Goal: Information Seeking & Learning: Learn about a topic

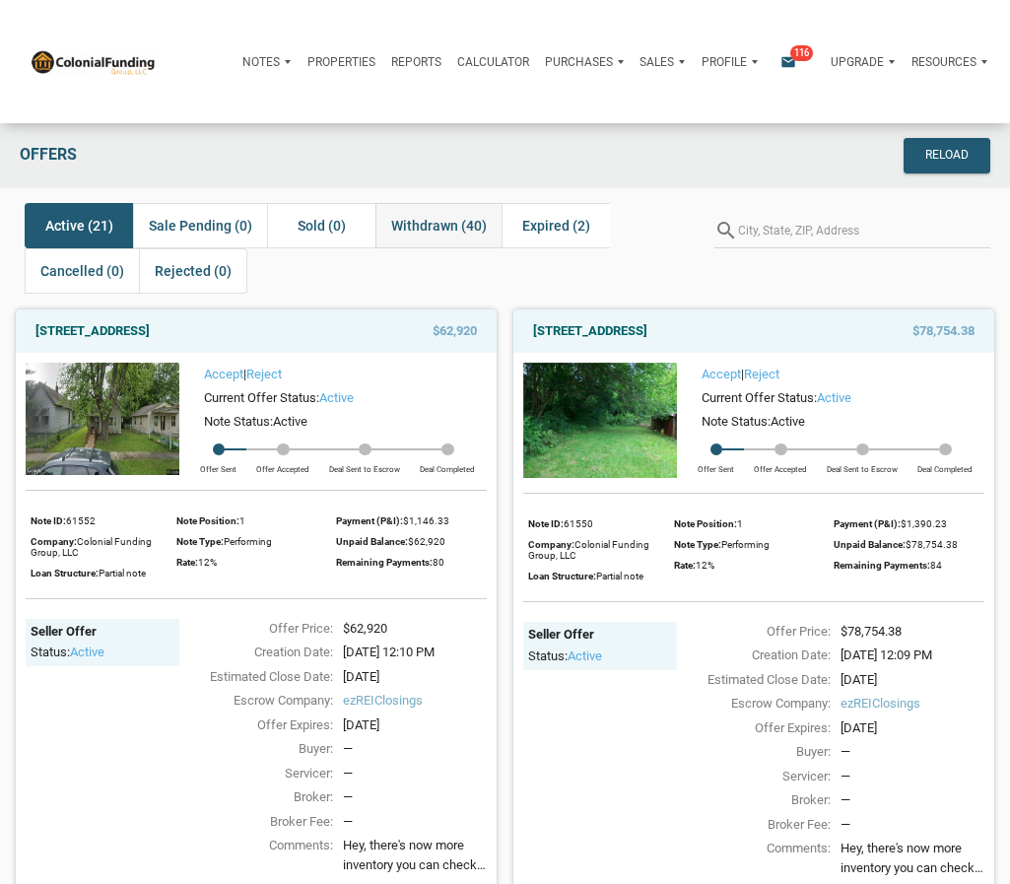
click at [436, 218] on span "Withdrawn (40)" at bounding box center [439, 226] width 96 height 24
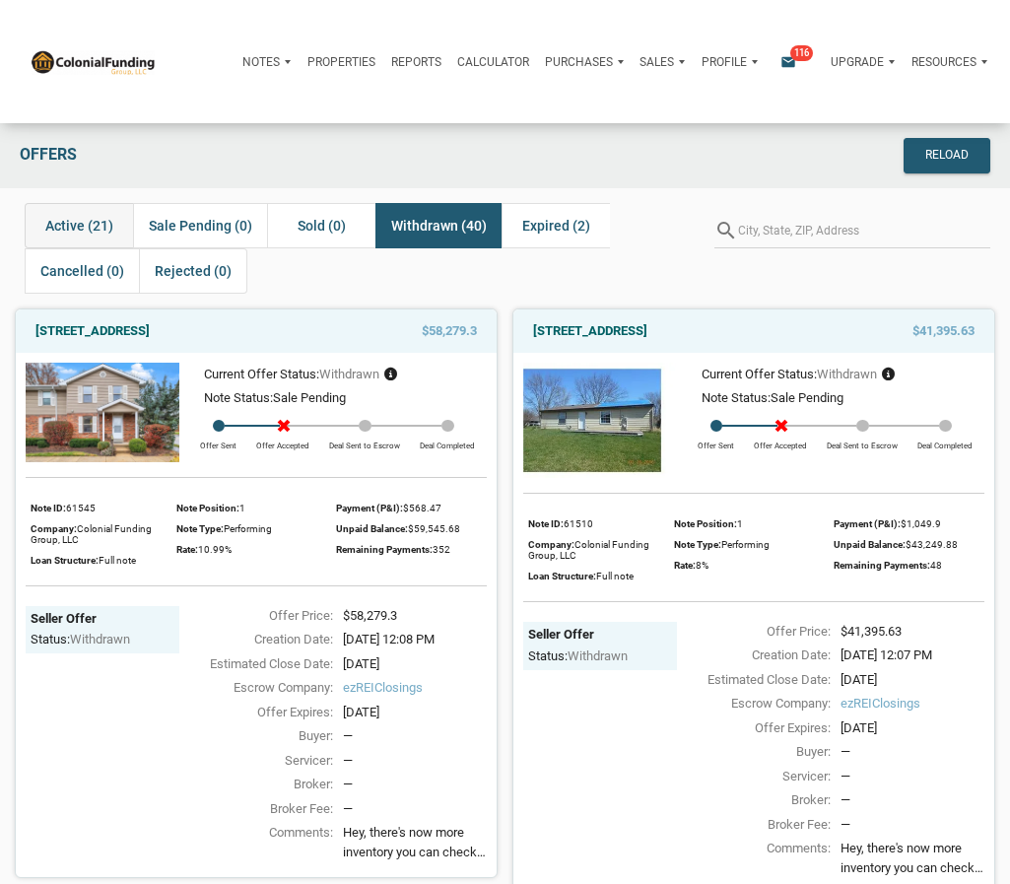
click at [89, 220] on span "Active (21)" at bounding box center [79, 226] width 68 height 24
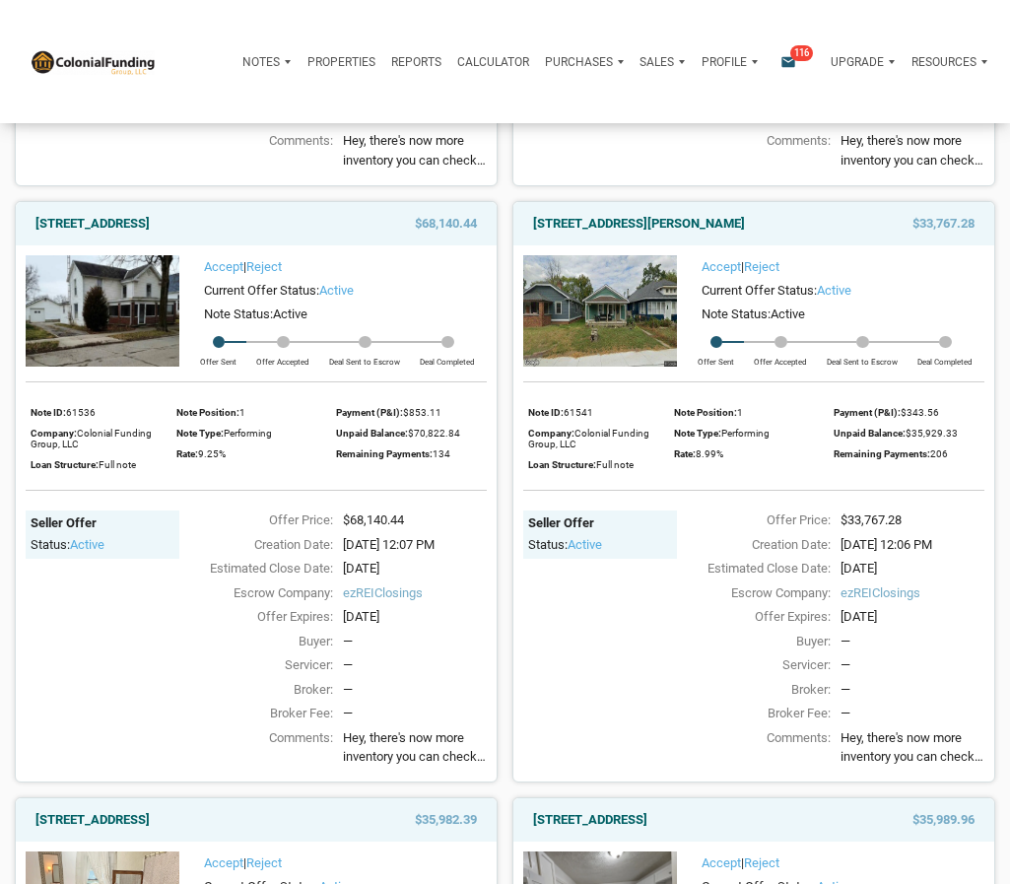
scroll to position [1160, 0]
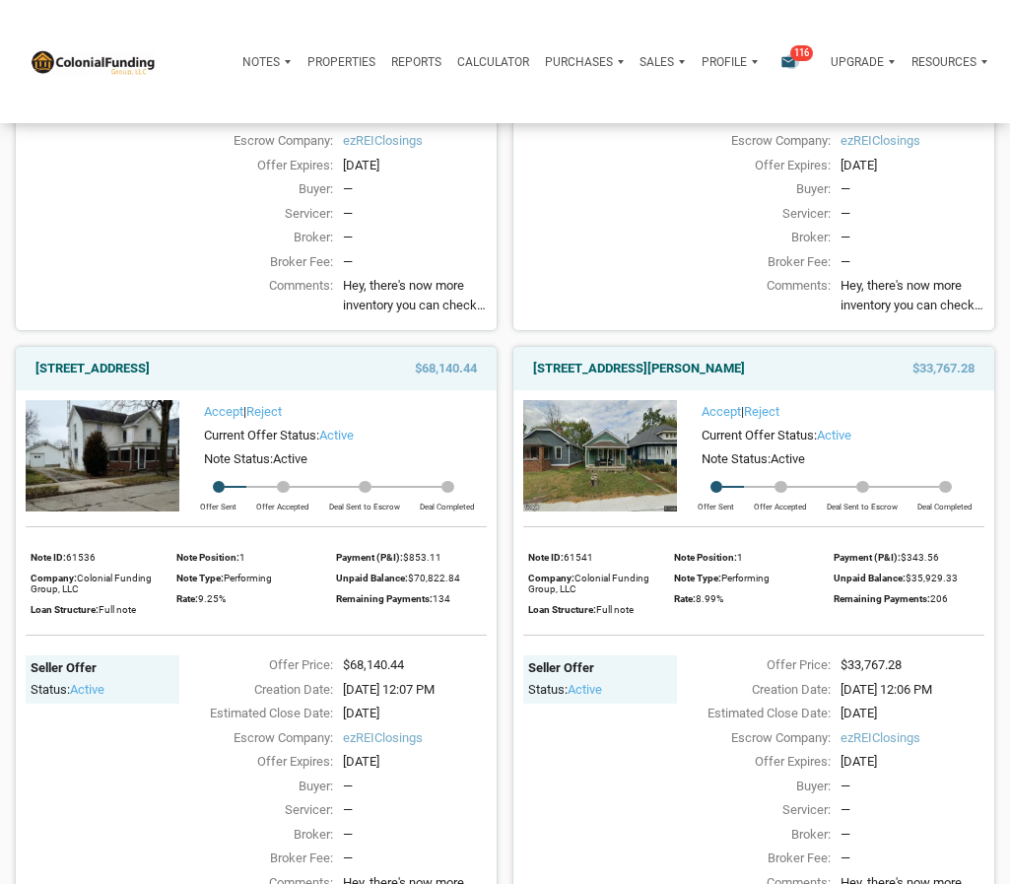
click at [790, 61] on icon "email" at bounding box center [789, 62] width 24 height 16
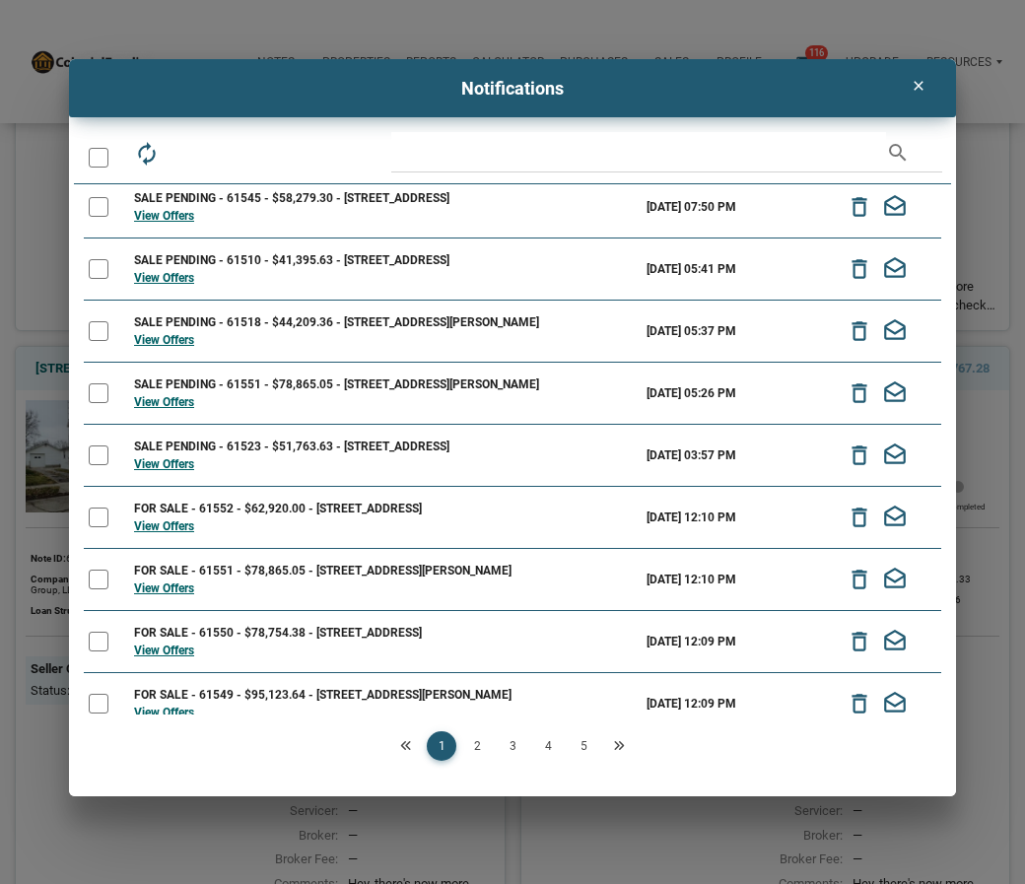
scroll to position [0, 0]
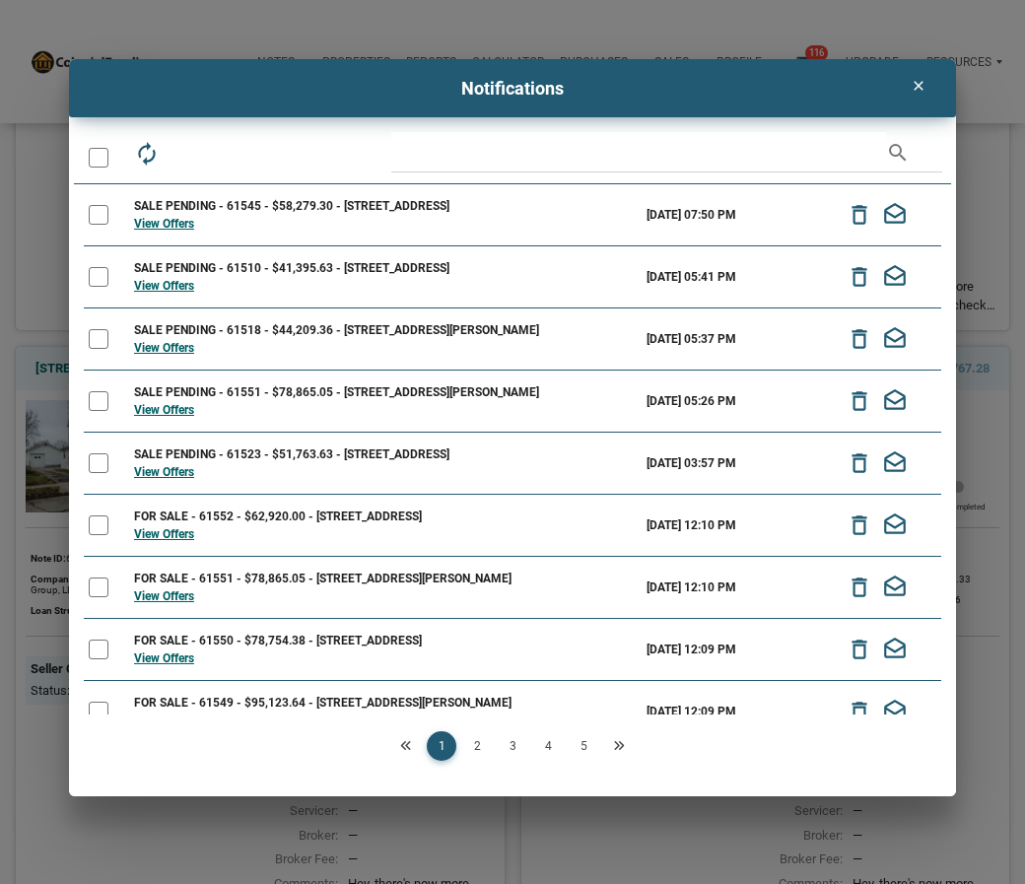
click at [921, 89] on icon "clear" at bounding box center [919, 86] width 24 height 16
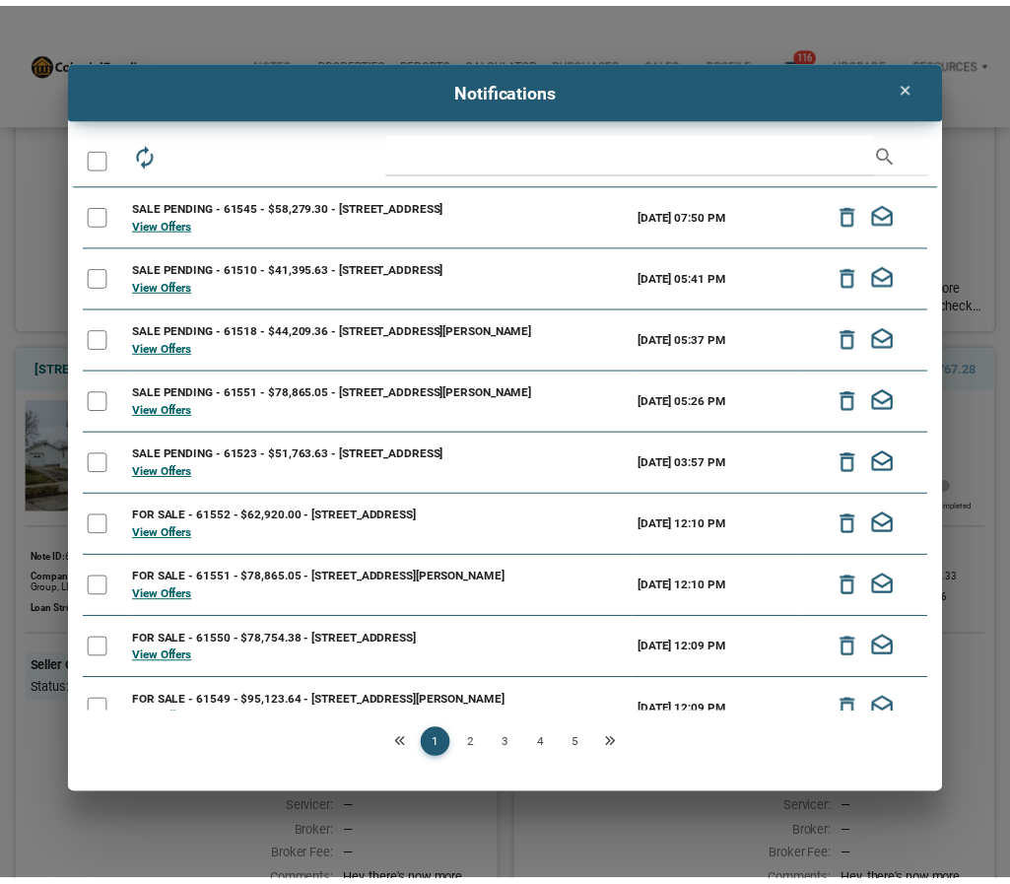
scroll to position [1160, 0]
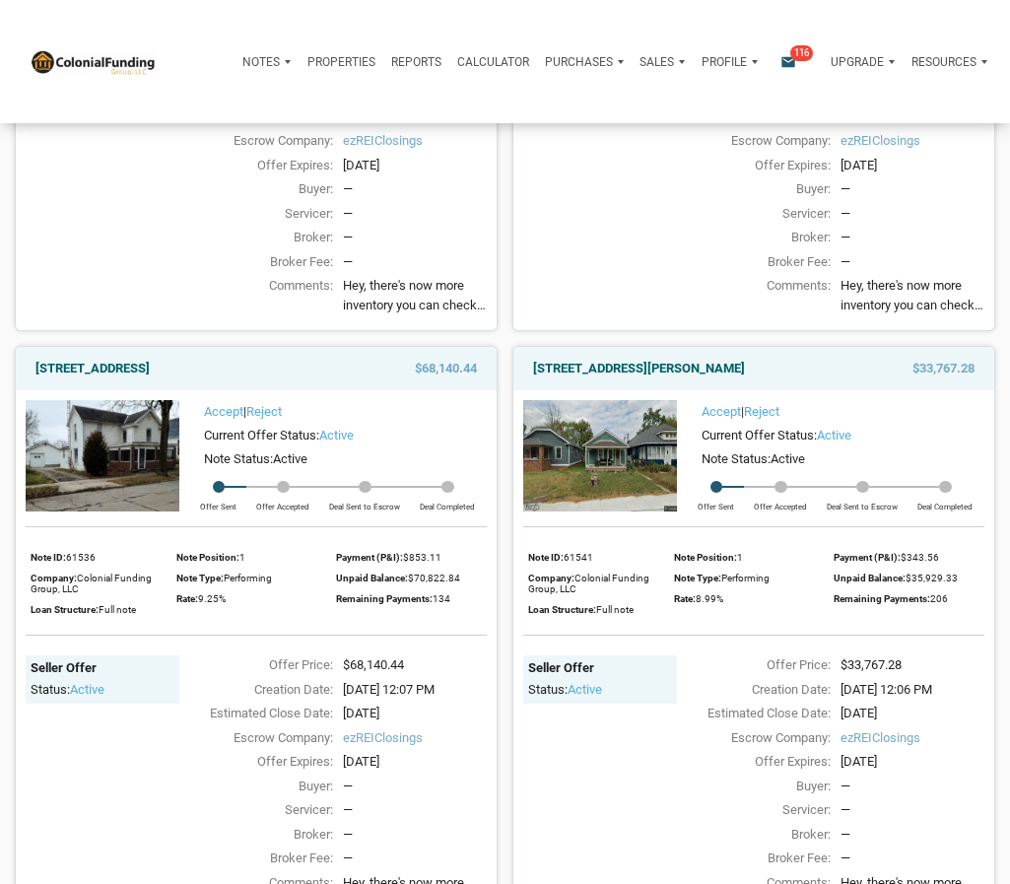
click at [280, 59] on p "Purchases" at bounding box center [260, 62] width 37 height 14
click at [531, 108] on link "Offers" at bounding box center [553, 106] width 148 height 36
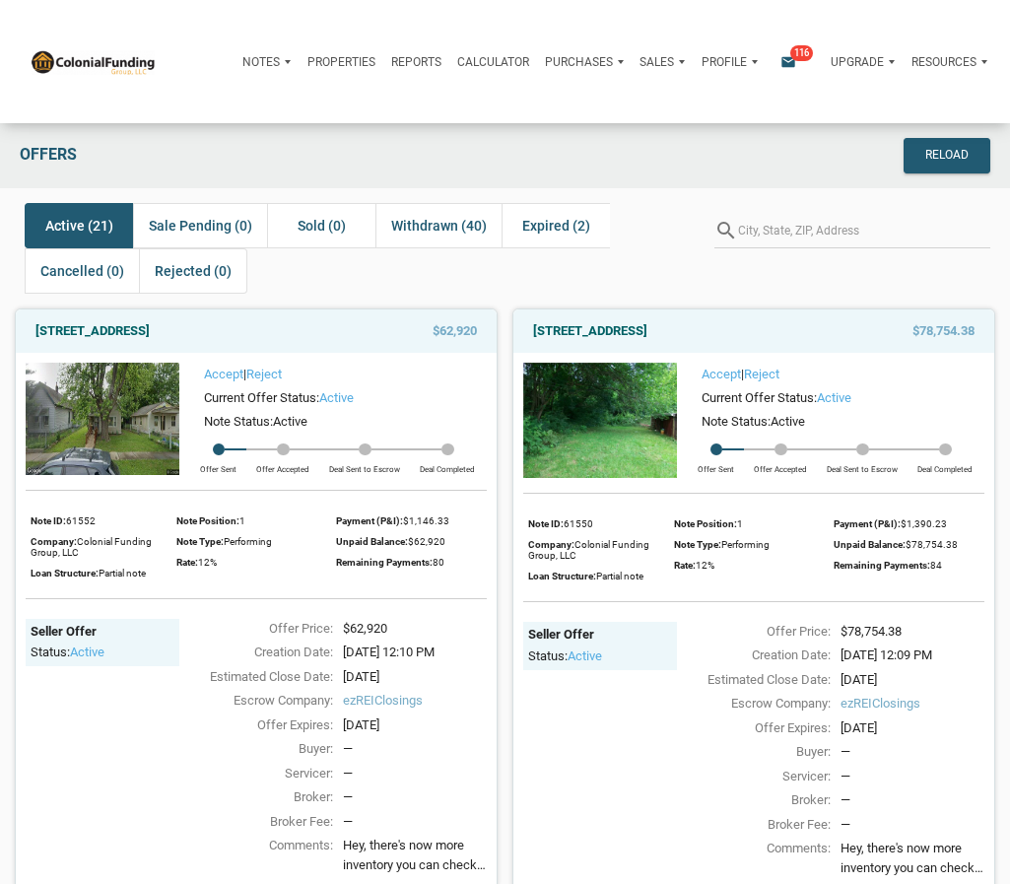
click at [81, 217] on span "Active (21)" at bounding box center [79, 226] width 68 height 24
click at [963, 155] on div "Reload" at bounding box center [946, 156] width 43 height 18
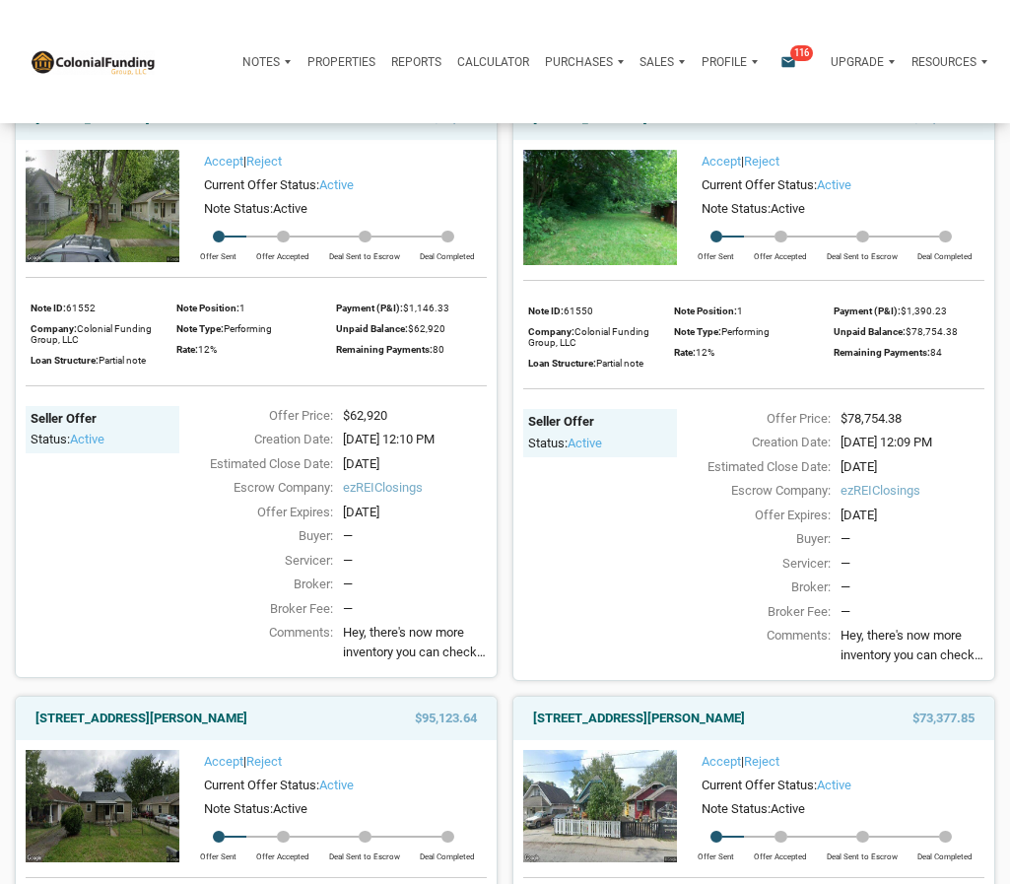
scroll to position [170, 0]
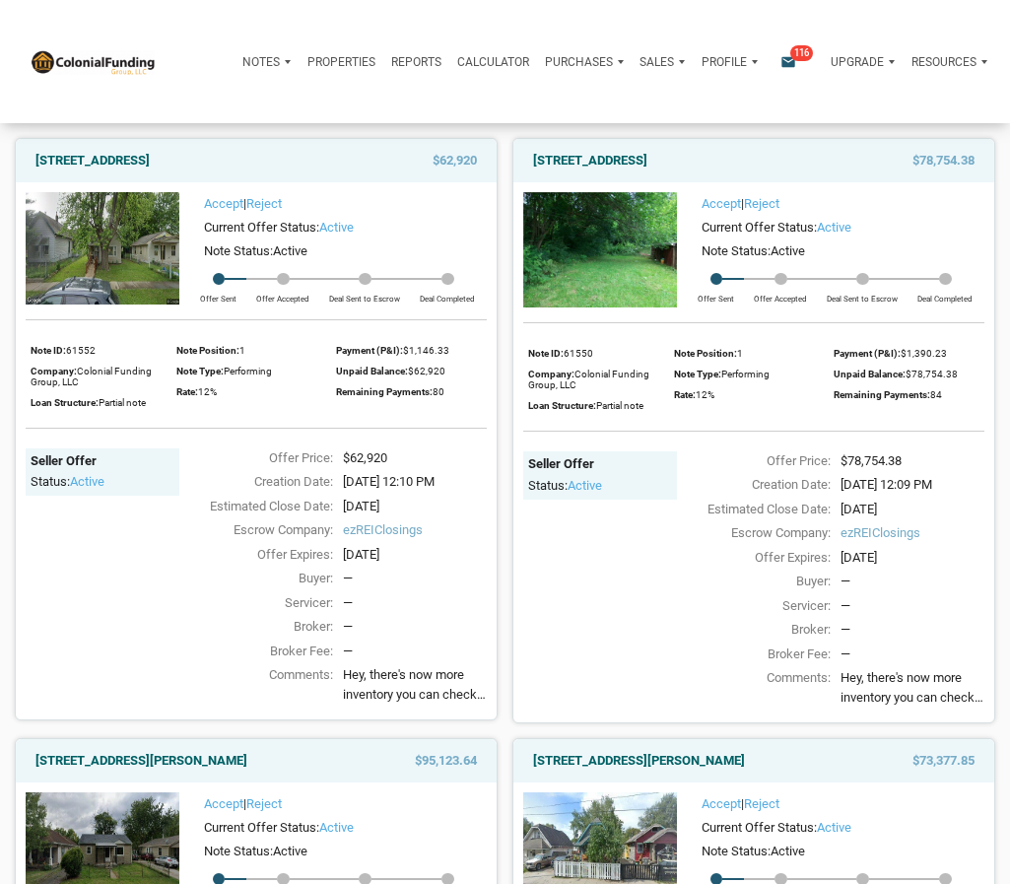
click at [95, 17] on div at bounding box center [93, 61] width 126 height 123
click at [150, 152] on link "[STREET_ADDRESS]" at bounding box center [92, 161] width 114 height 24
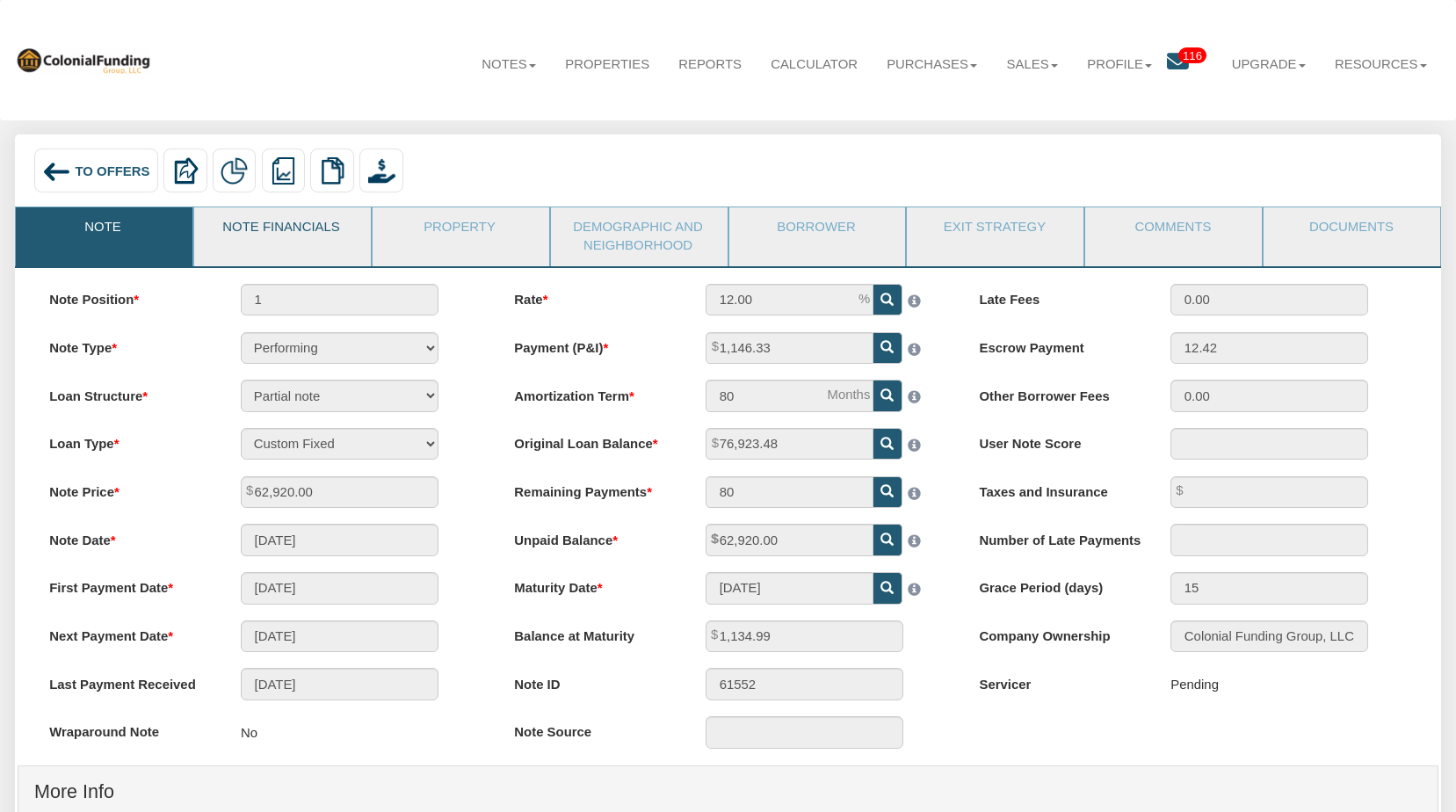
click at [314, 239] on link "Note Financials" at bounding box center [282, 229] width 175 height 44
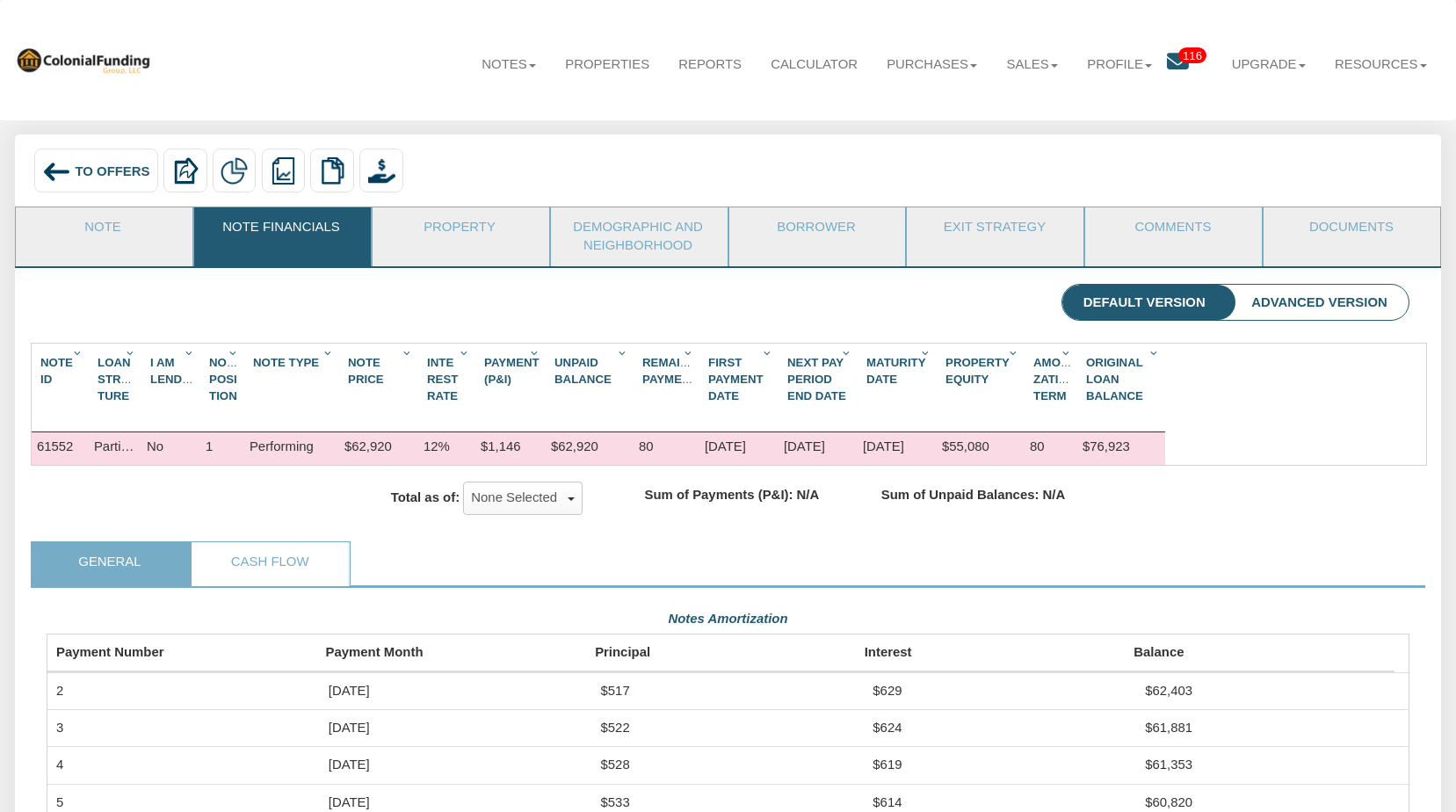
scroll to position [342, 1362]
